Goal: Task Accomplishment & Management: Complete application form

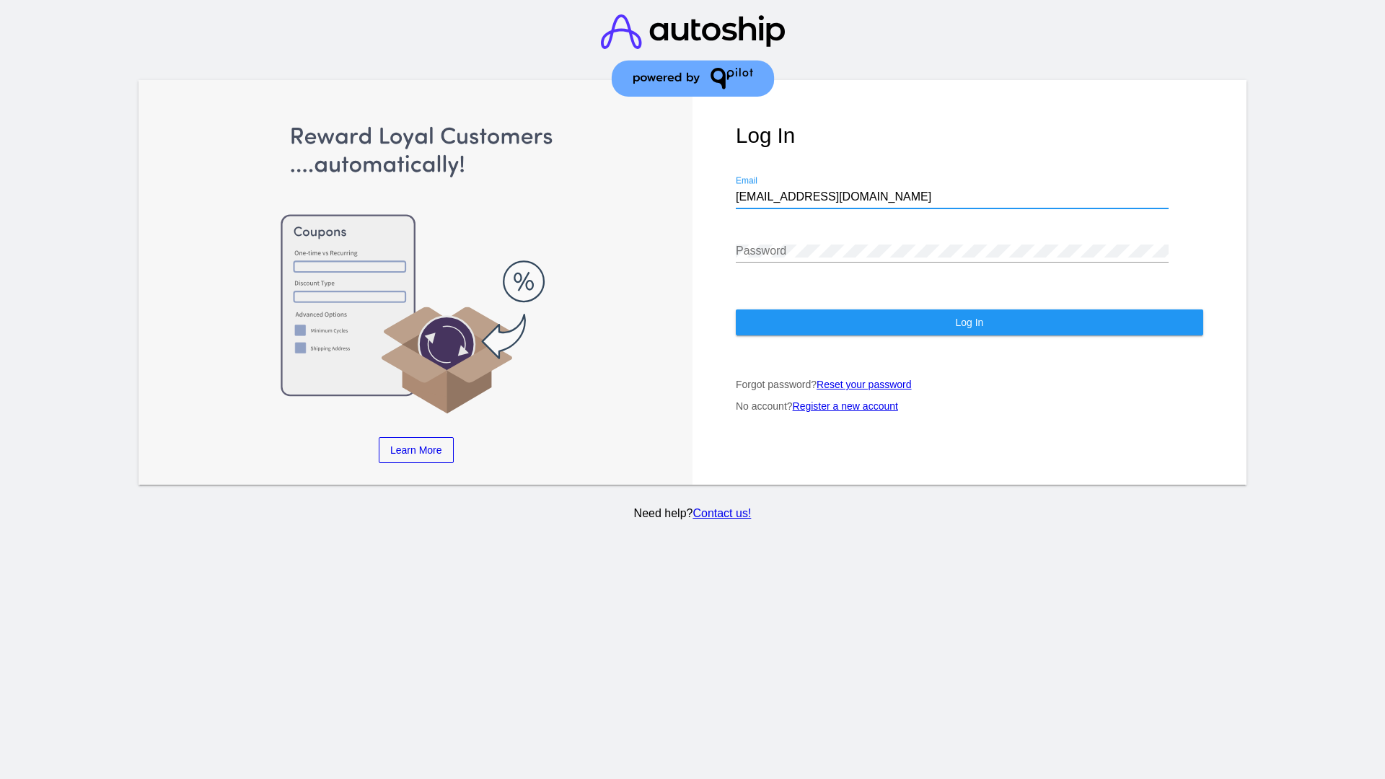
type input "[EMAIL_ADDRESS][DOMAIN_NAME]"
click at [969, 322] on span "Log In" at bounding box center [969, 323] width 28 height 12
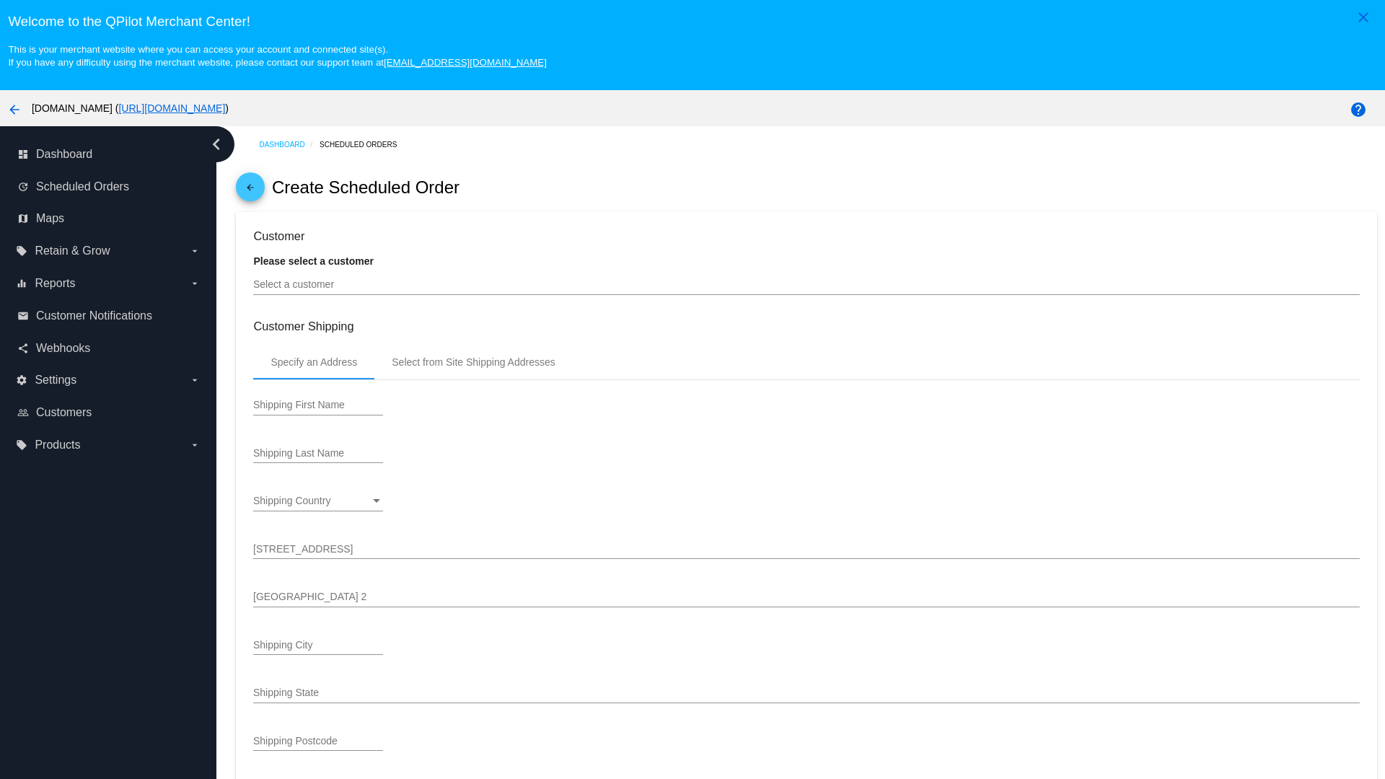
click at [806, 284] on input "Select a customer" at bounding box center [806, 285] width 1106 height 12
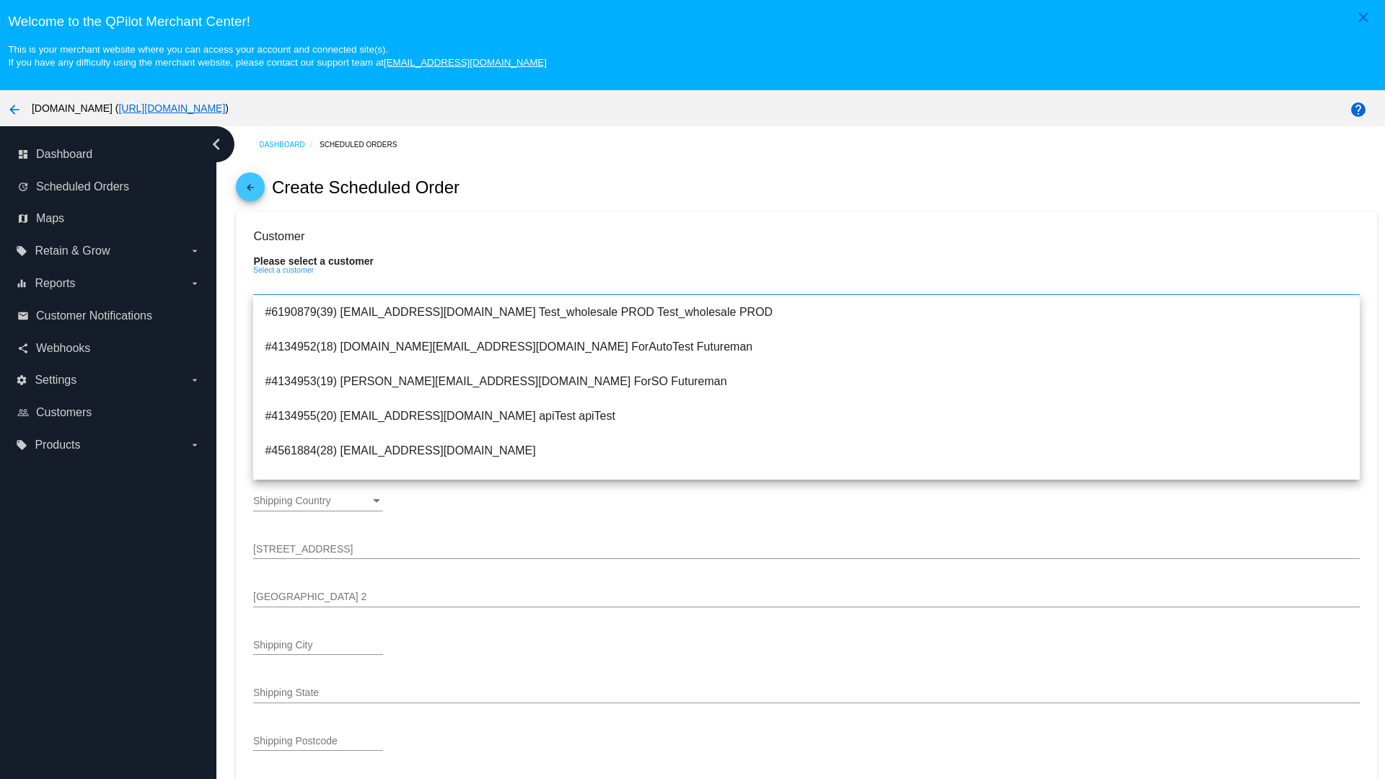
scroll to position [514, 0]
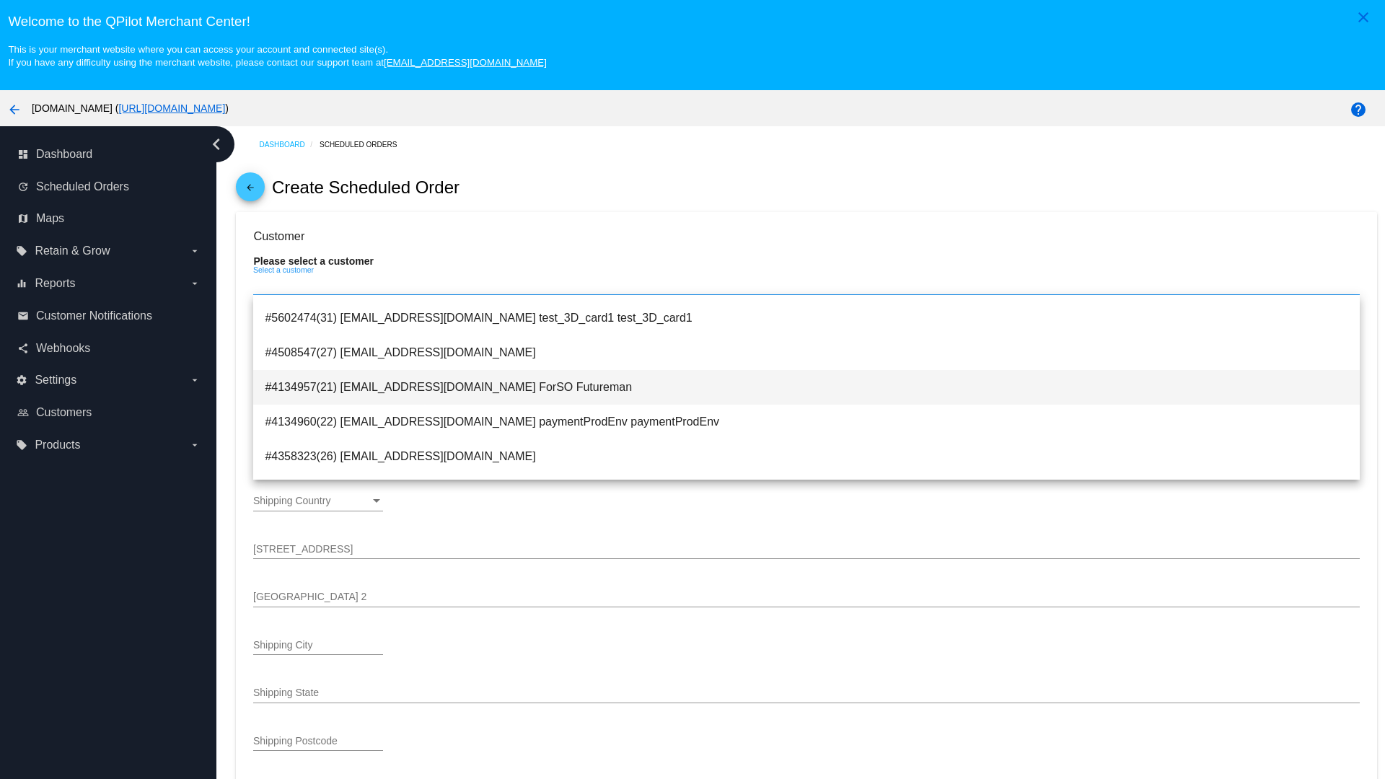
click at [806, 387] on span "#4134957(21) testsoshippingrate@gmail.com ForSO Futureman" at bounding box center [806, 387] width 1083 height 35
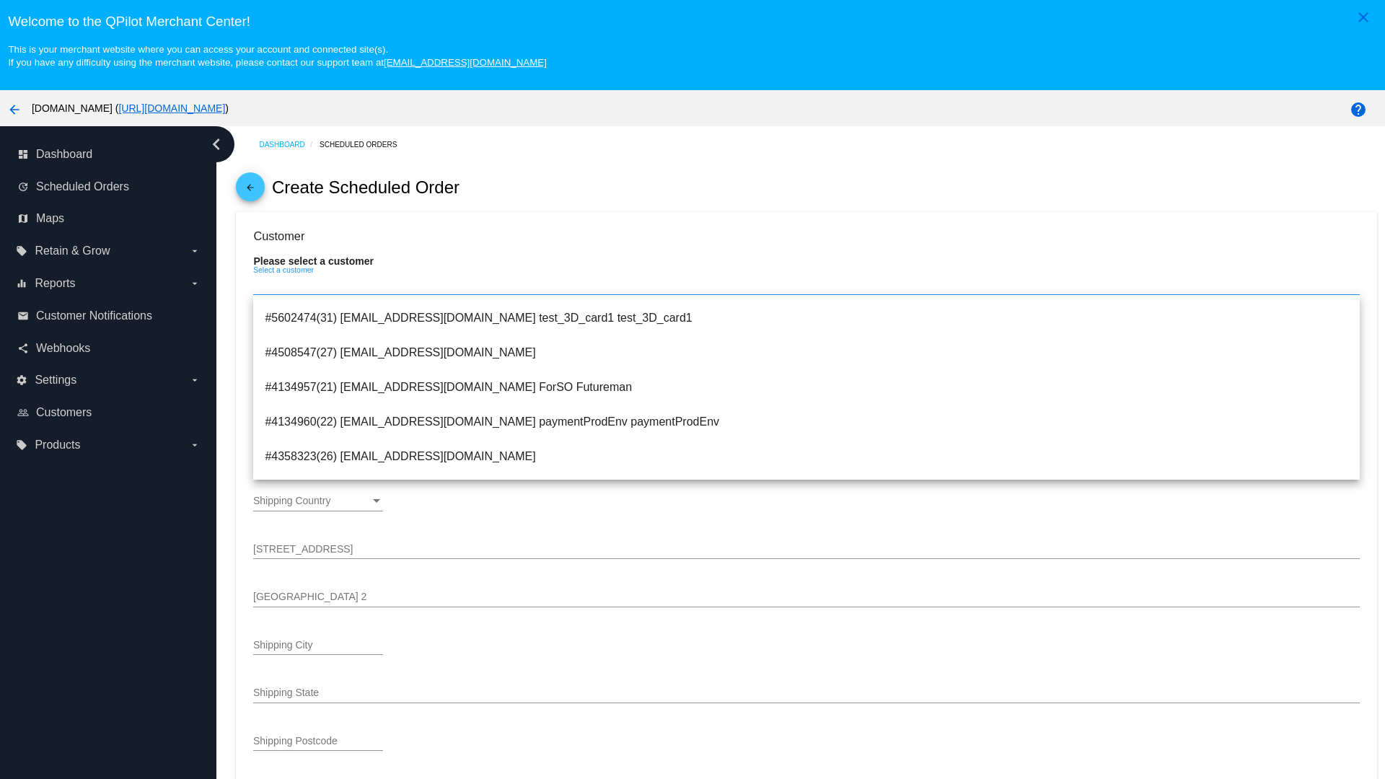
type input "ForSO"
type input "Futureman"
type input "1 Main St 1"
type input "San Jose"
type input "95131"
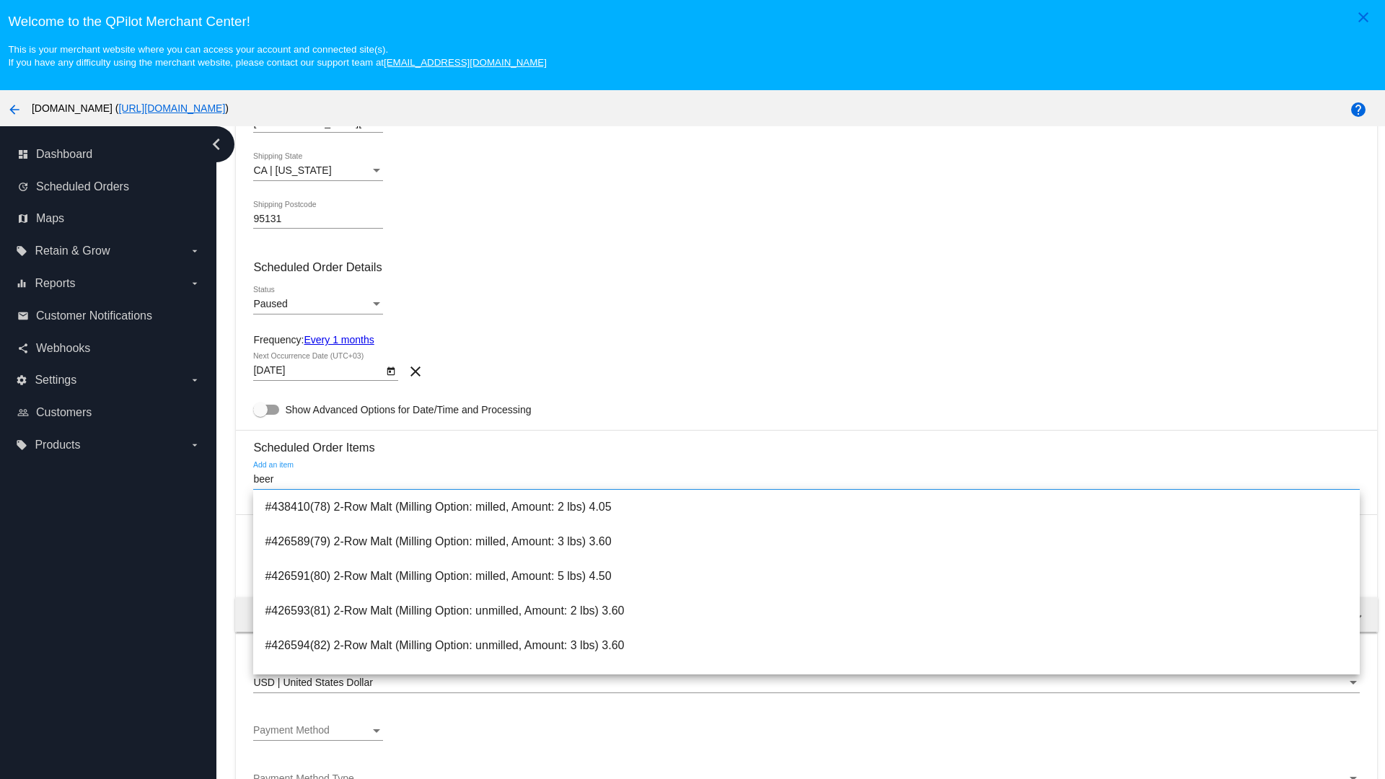
scroll to position [894, 0]
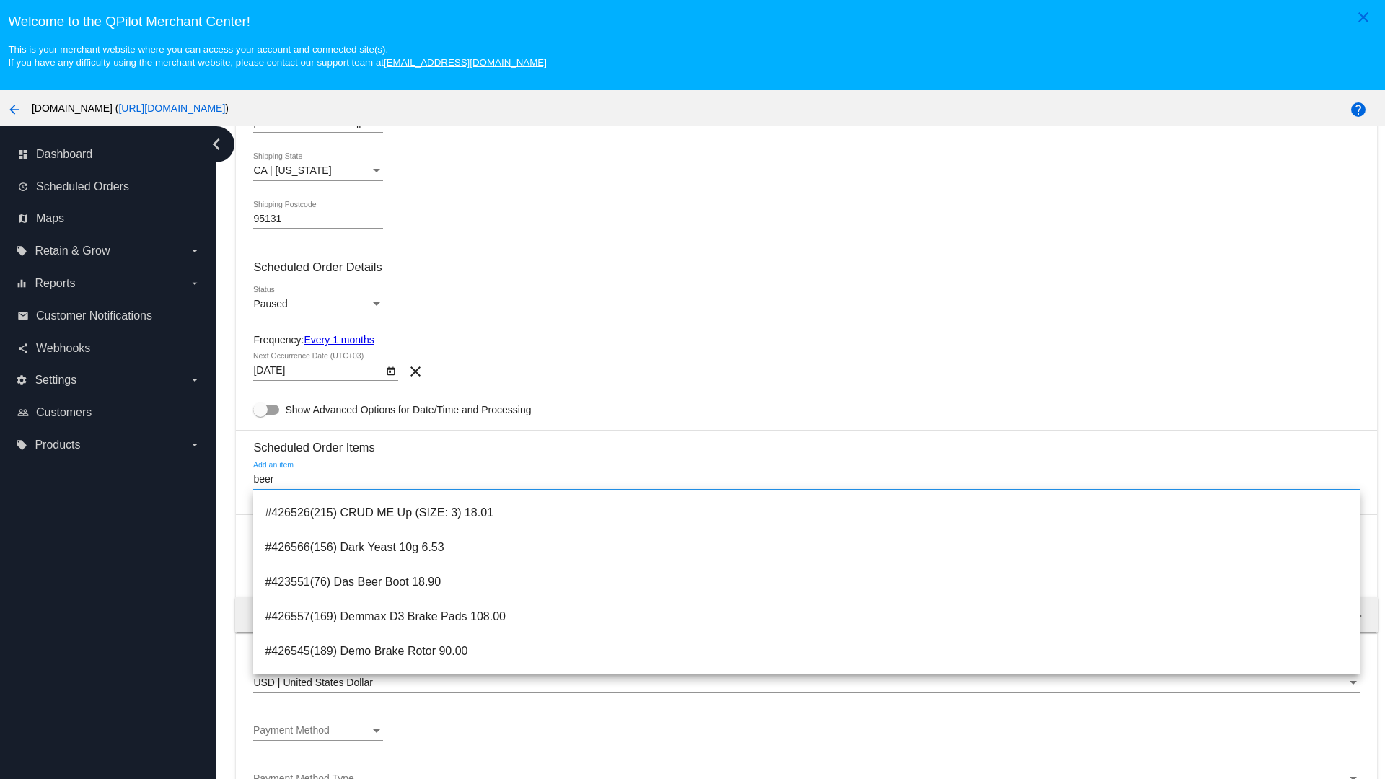
type input "beer"
click at [806, 582] on span "#423551(76) Das Beer Boot 18.90" at bounding box center [806, 582] width 1083 height 35
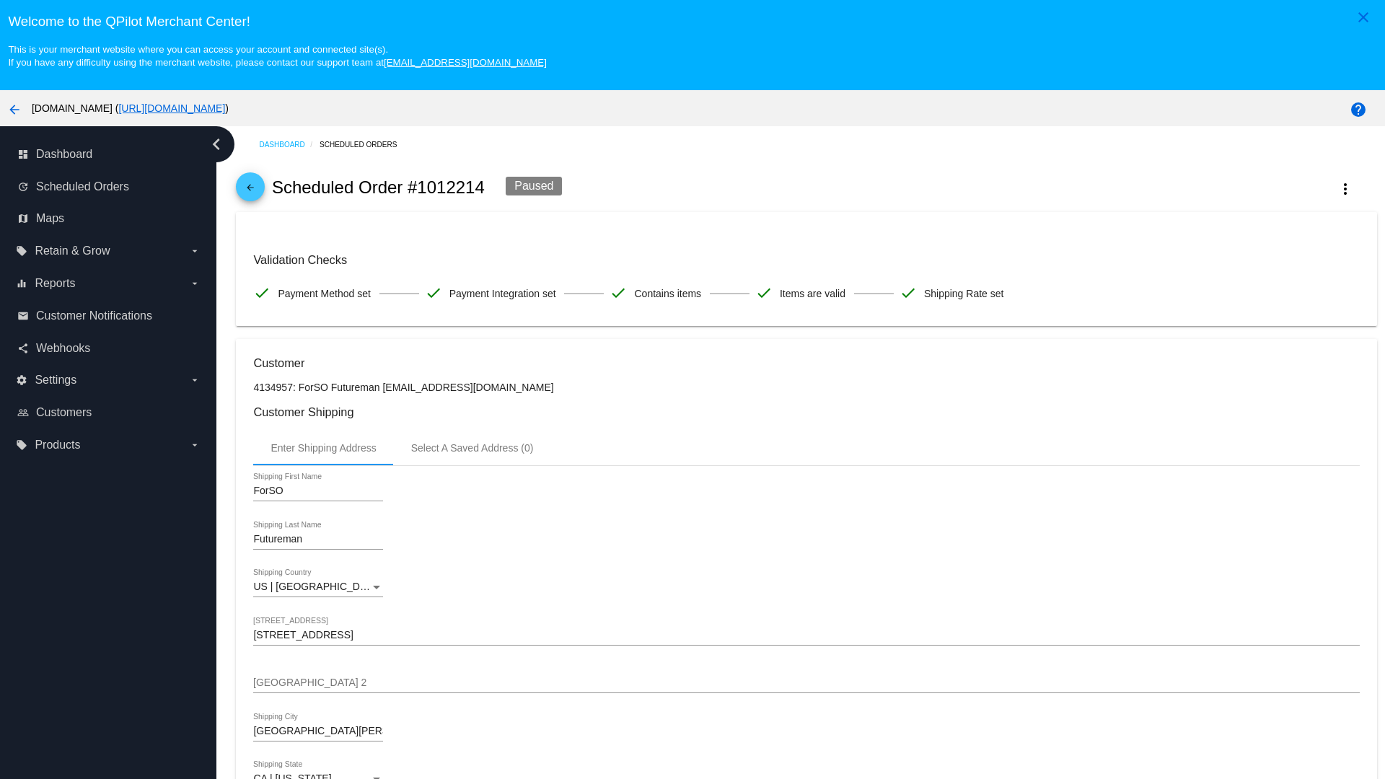
scroll to position [537, 0]
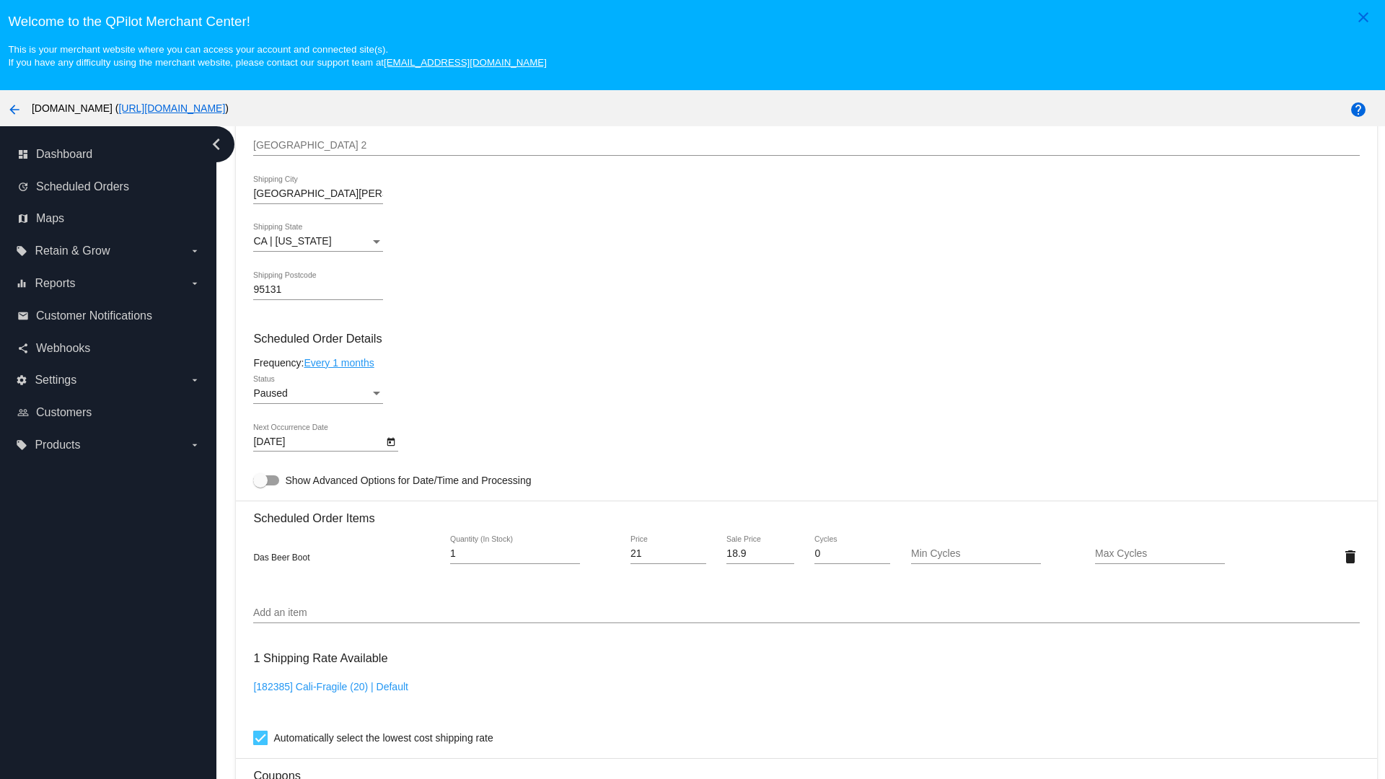
click at [392, 480] on span "Show Advanced Options for Date/Time and Processing" at bounding box center [408, 480] width 246 height 14
click at [260, 485] on input "Show Advanced Options for Date/Time and Processing" at bounding box center [260, 485] width 1 height 1
checkbox input "true"
